Goal: Find specific page/section: Find specific page/section

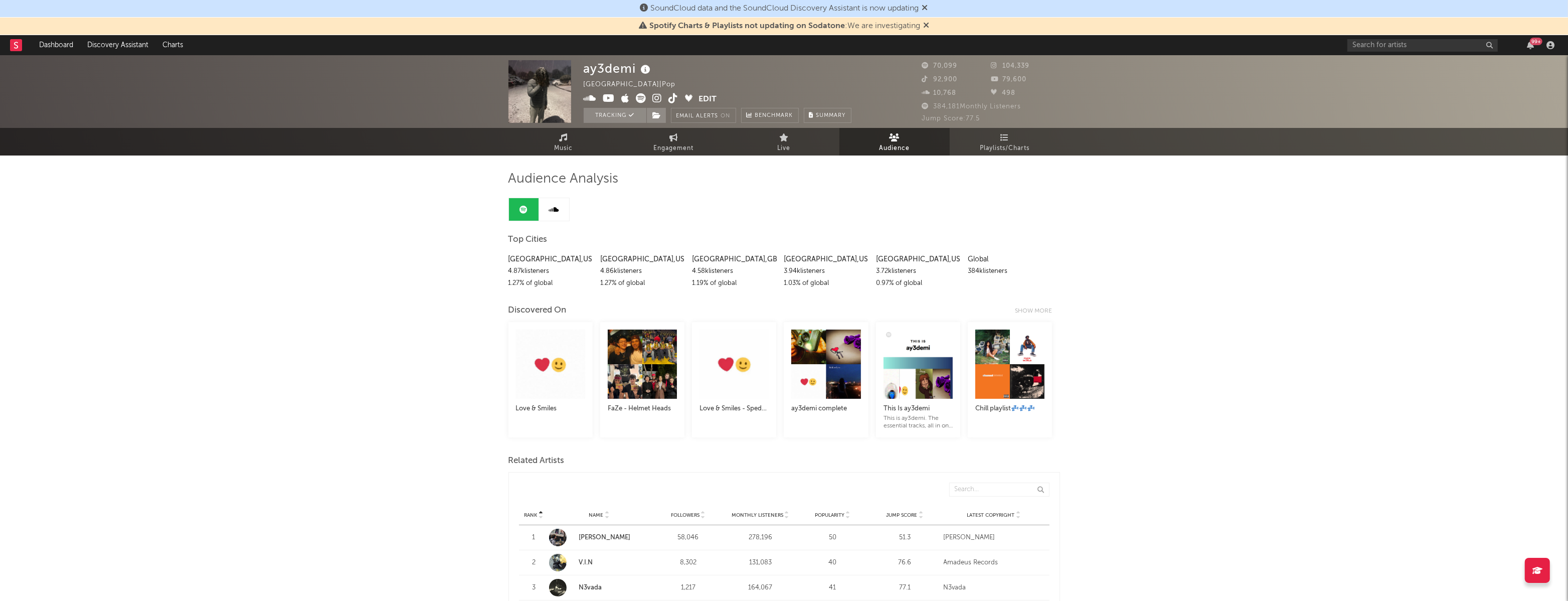
click at [925, 24] on icon at bounding box center [926, 25] width 6 height 8
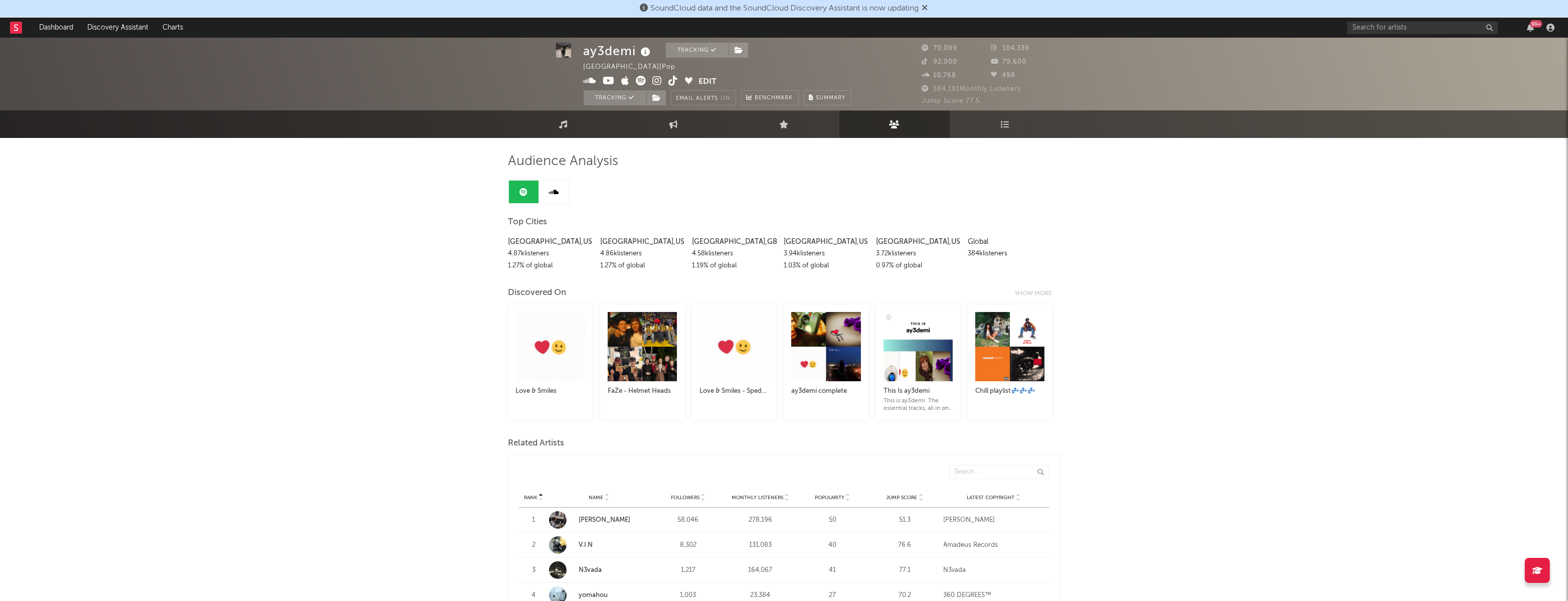
click at [928, 10] on icon at bounding box center [925, 7] width 6 height 8
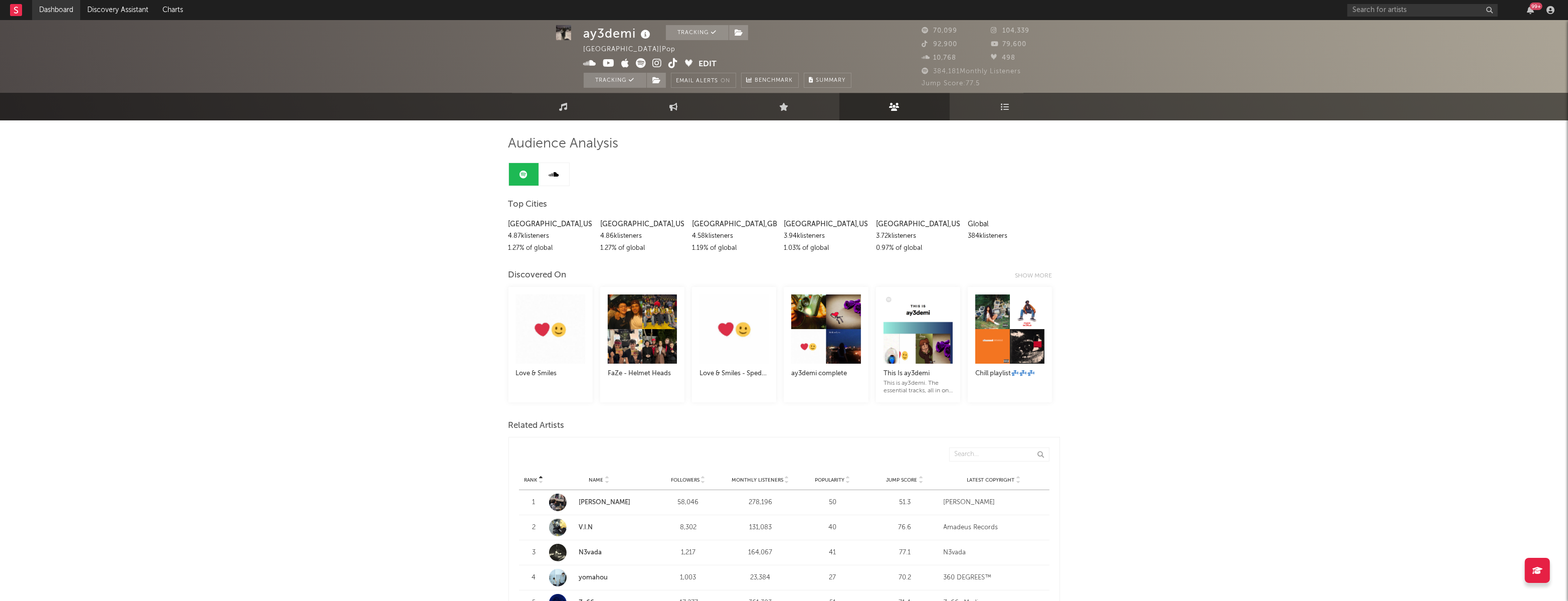
click at [60, 12] on link "Dashboard" at bounding box center [56, 10] width 48 height 20
